Goal: Task Accomplishment & Management: Manage account settings

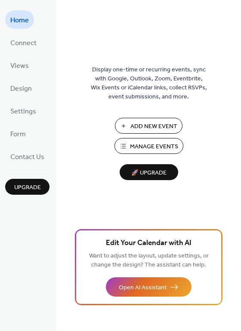
click at [150, 150] on span "Manage Events" at bounding box center [154, 146] width 48 height 9
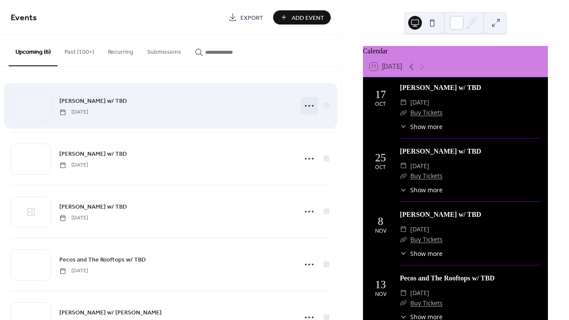
click at [309, 104] on icon at bounding box center [309, 106] width 14 height 14
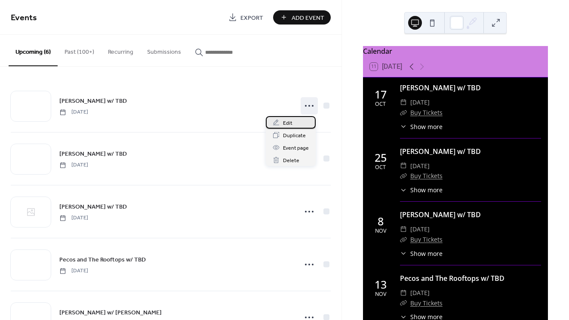
click at [297, 122] on div "Edit" at bounding box center [291, 122] width 50 height 12
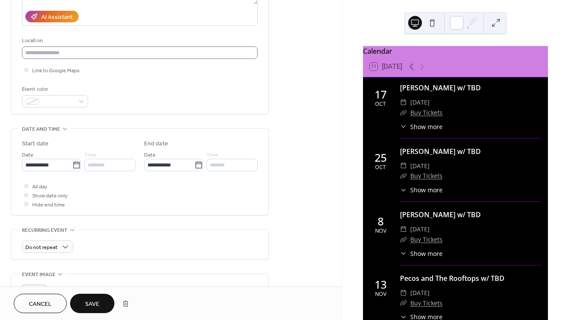
scroll to position [169, 0]
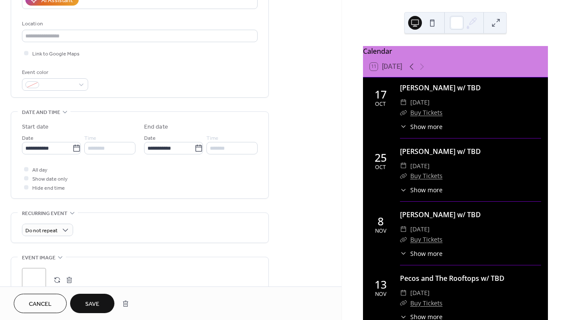
type input "**********"
click at [94, 301] on span "Save" at bounding box center [92, 304] width 14 height 9
